Goal: Transaction & Acquisition: Purchase product/service

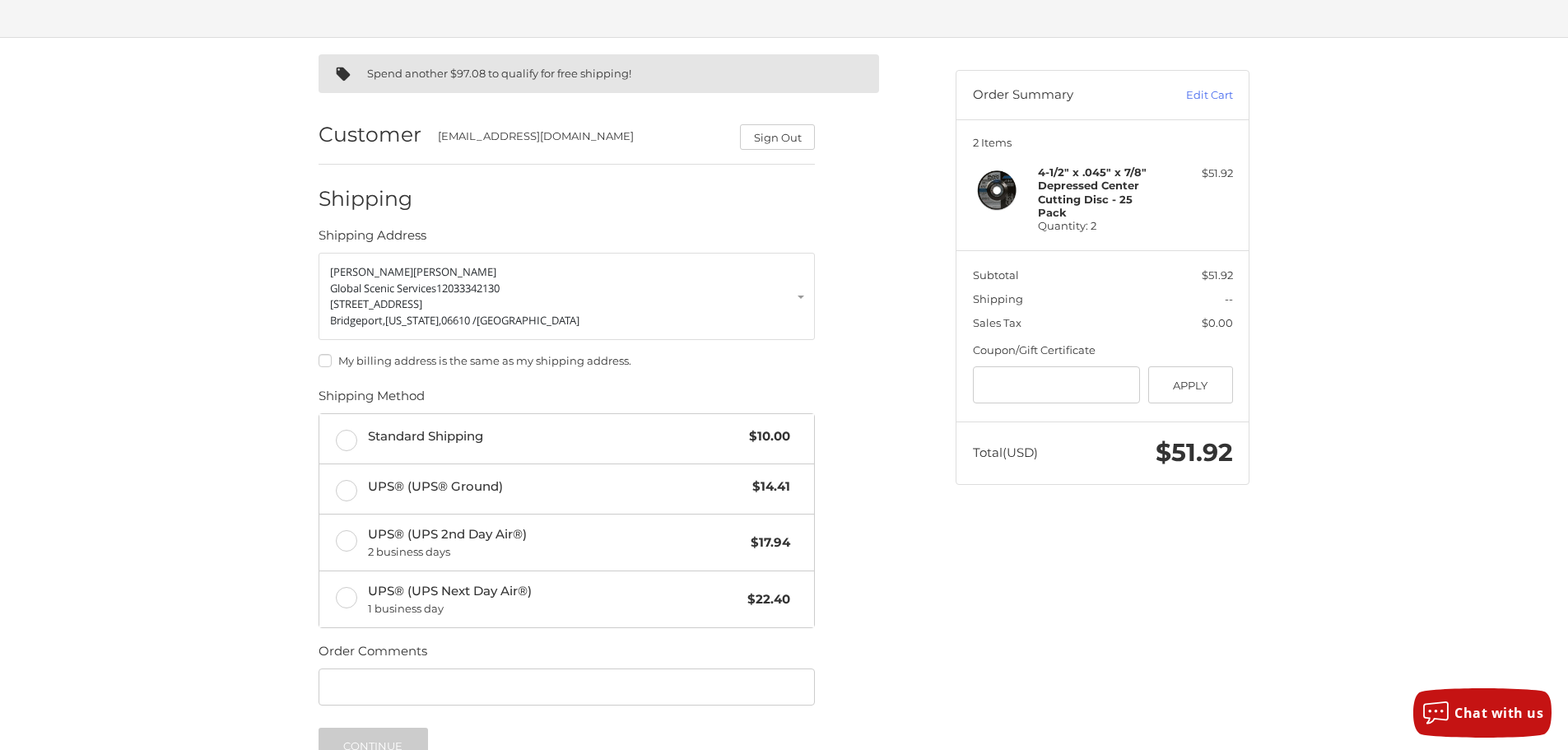
scroll to position [267, 0]
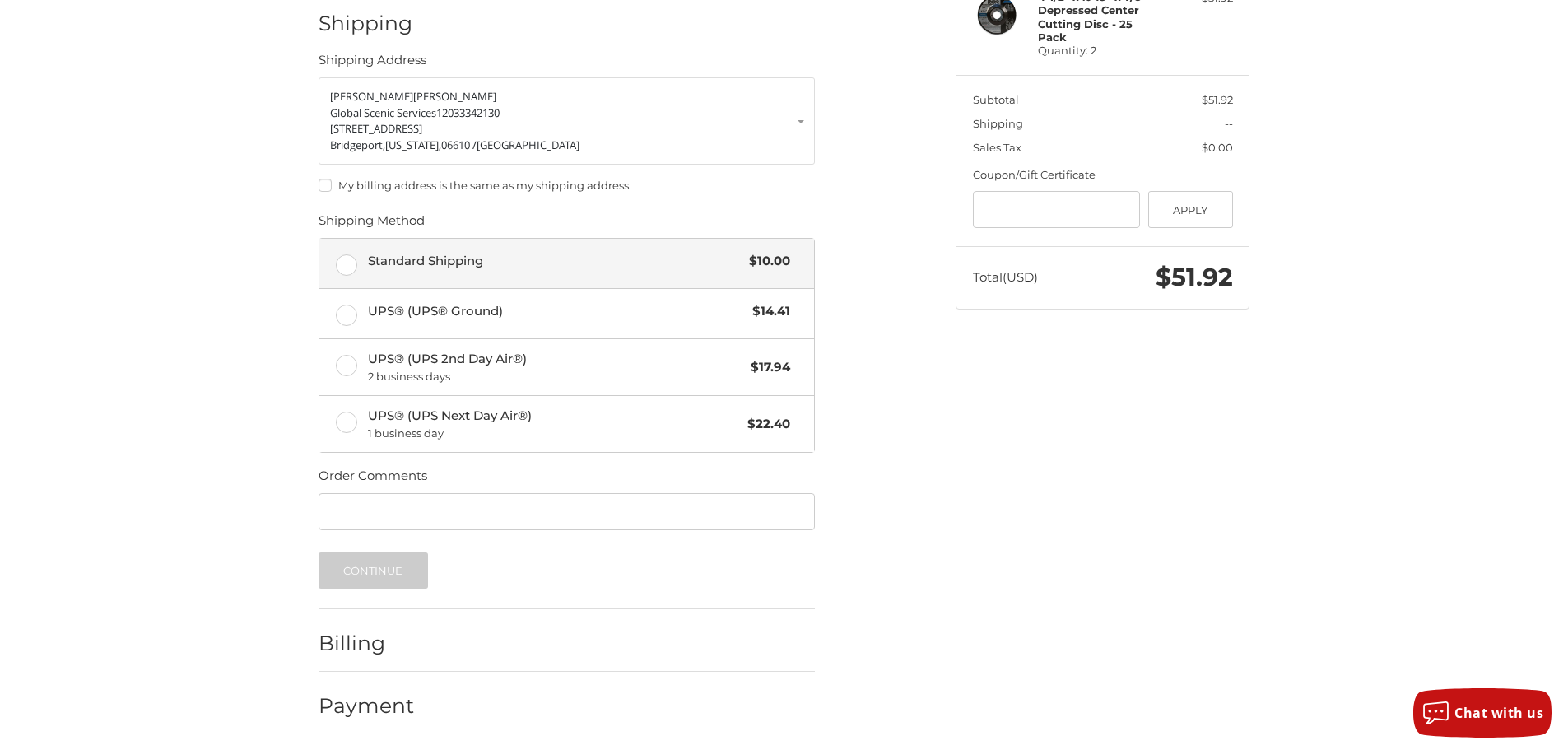
click at [390, 258] on span "Standard Shipping" at bounding box center [554, 261] width 374 height 19
click at [433, 509] on input "Order Comments" at bounding box center [567, 512] width 497 height 37
paste input "*******"
type input "*********"
click at [367, 576] on button "Continue" at bounding box center [373, 570] width 110 height 36
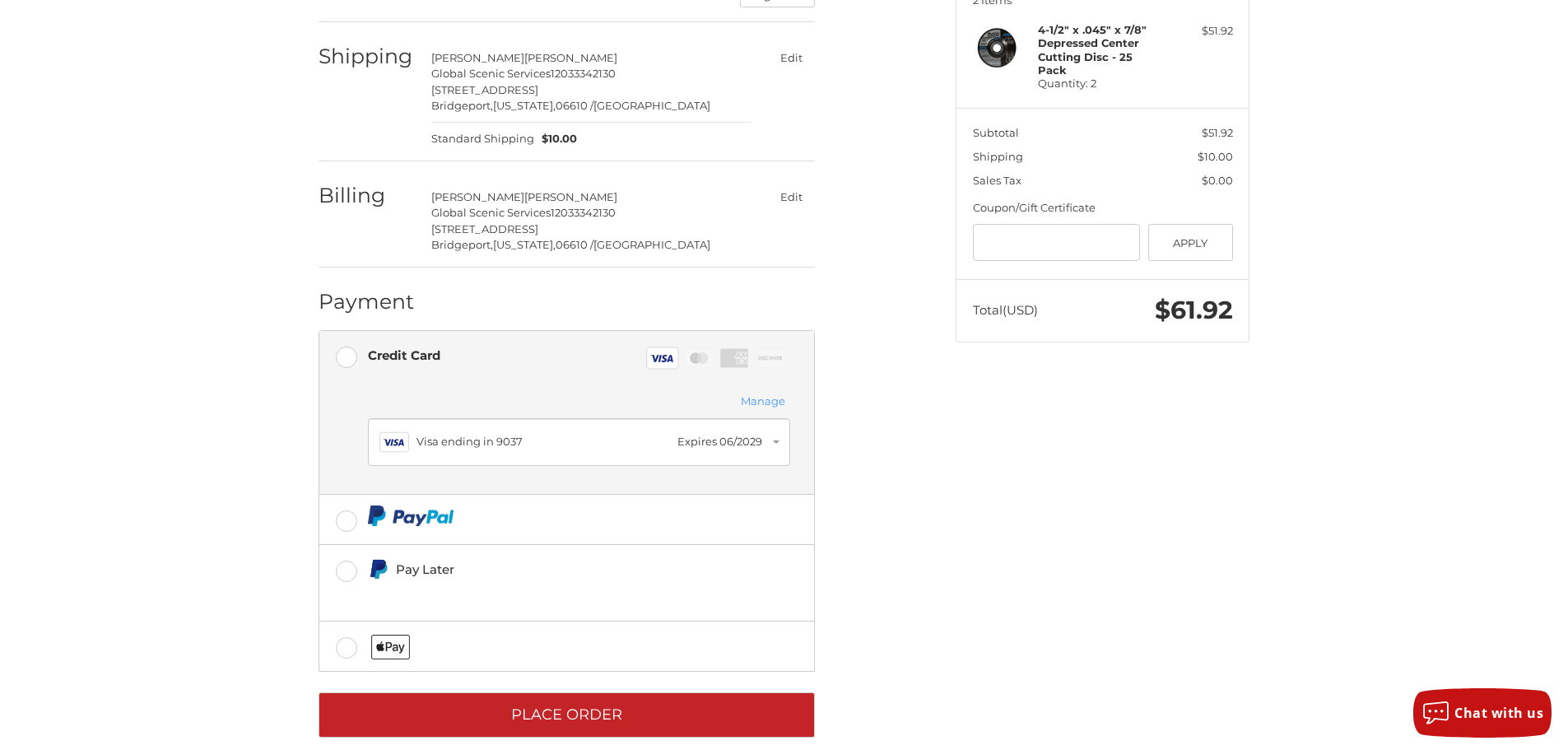
scroll to position [258, 0]
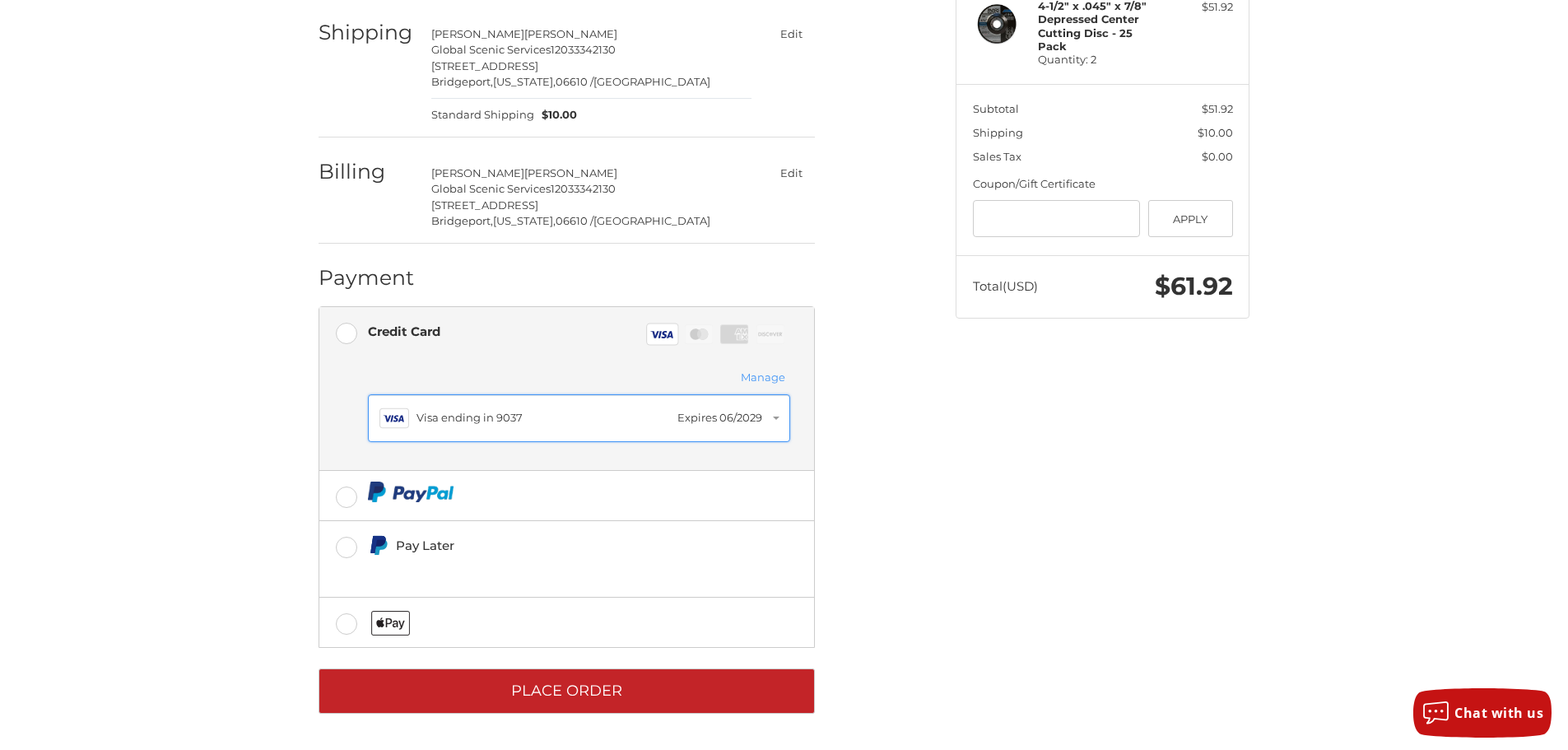
click at [547, 413] on div "Visa ending in 9037" at bounding box center [543, 418] width 253 height 17
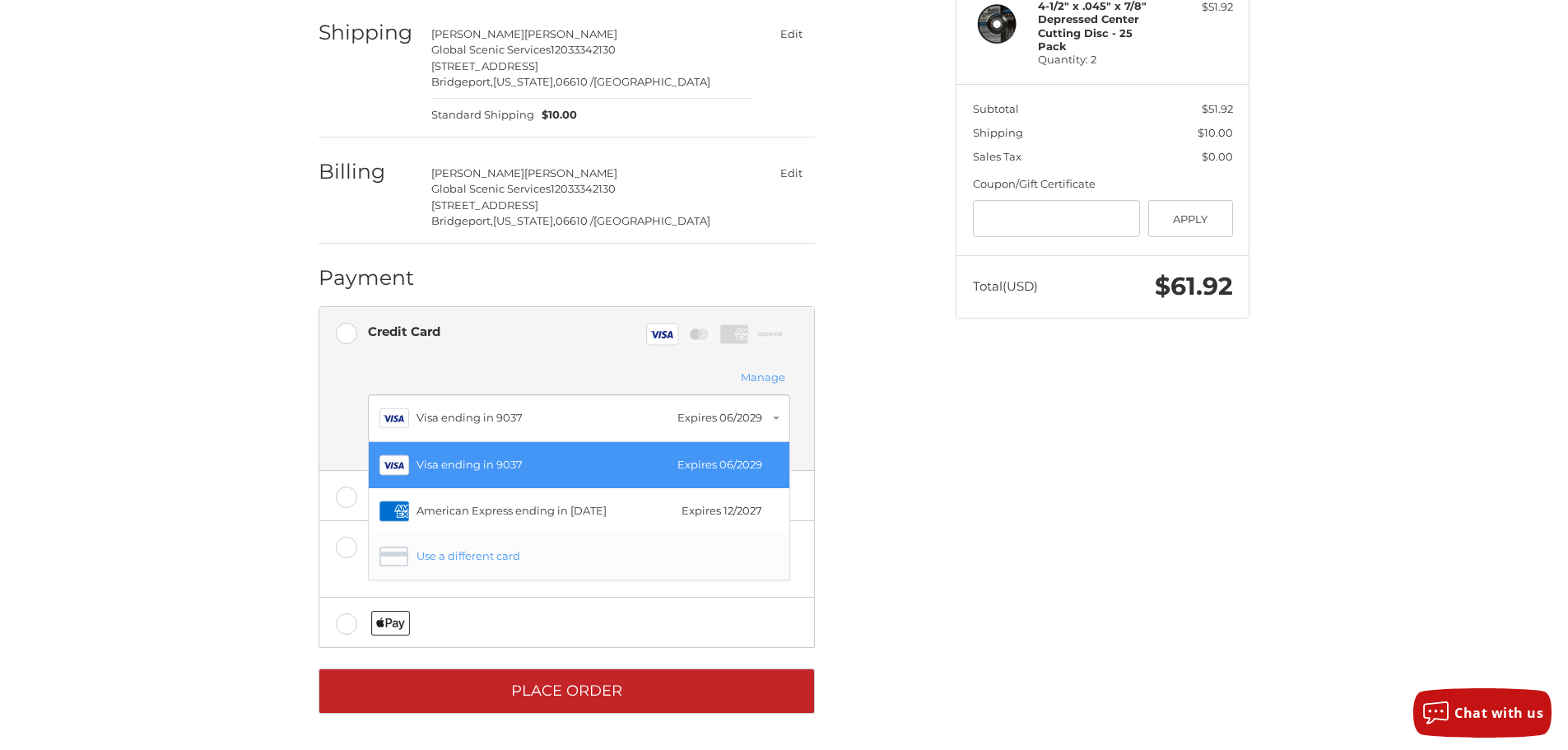
click at [504, 559] on div "Use a different card" at bounding box center [593, 556] width 354 height 17
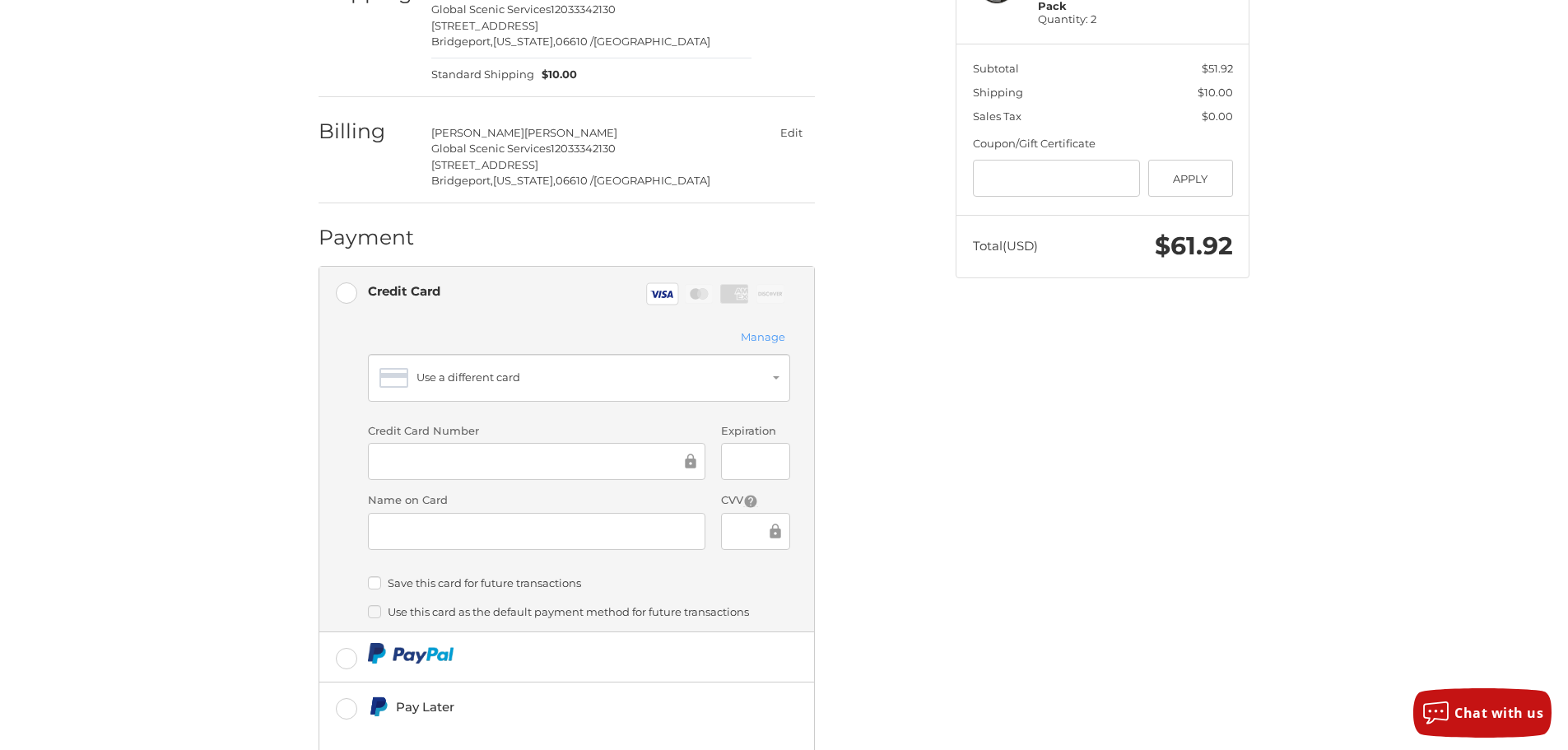
scroll to position [459, 0]
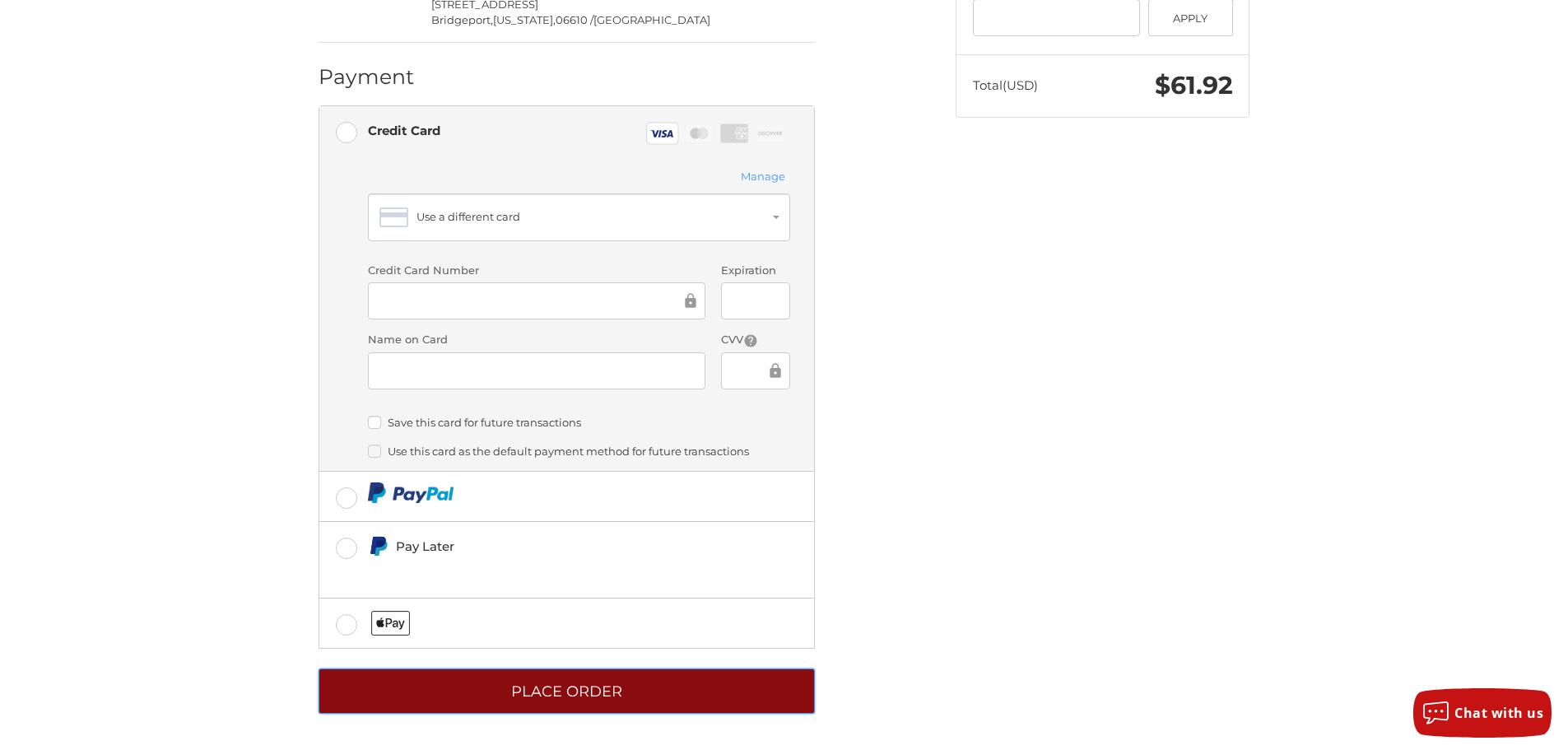
click at [525, 686] on button "Place Order" at bounding box center [567, 691] width 497 height 45
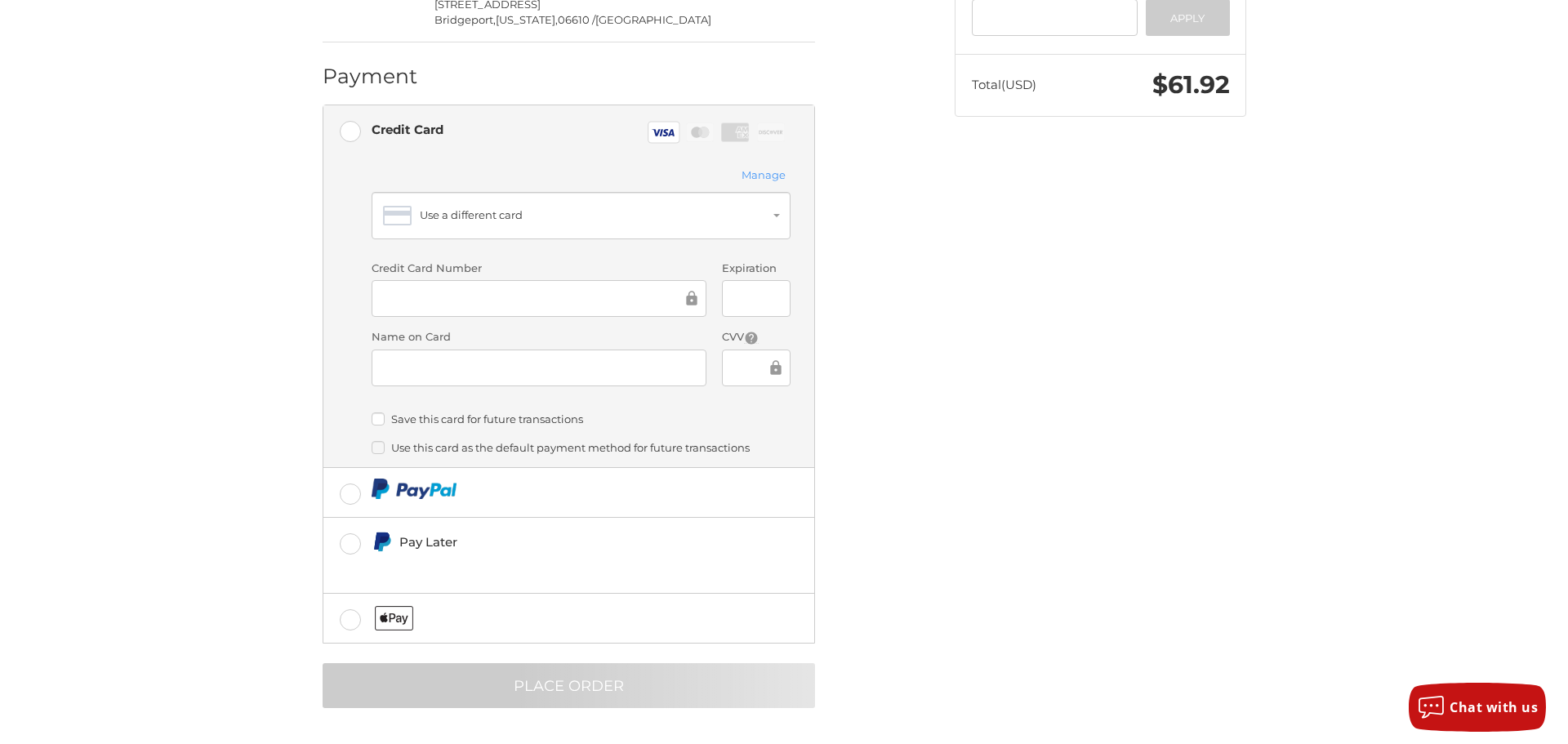
scroll to position [0, 0]
